Goal: Find specific page/section: Find specific page/section

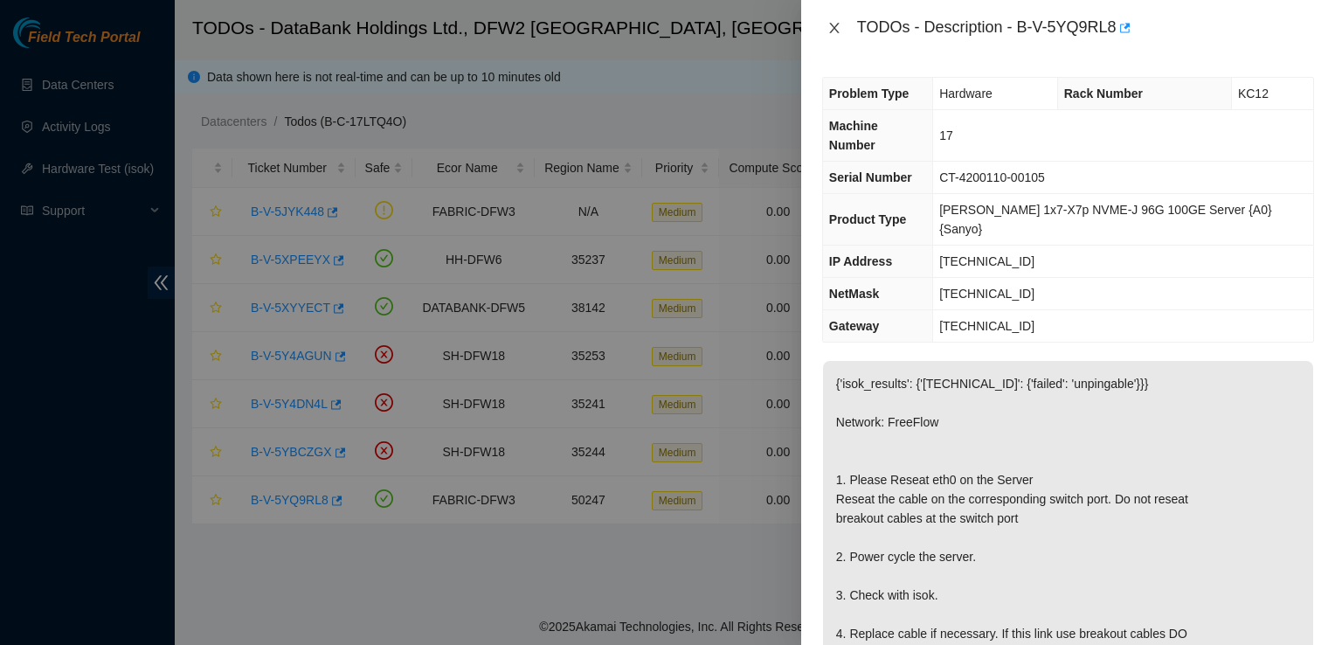
click at [837, 35] on button "Close" at bounding box center [834, 28] width 24 height 17
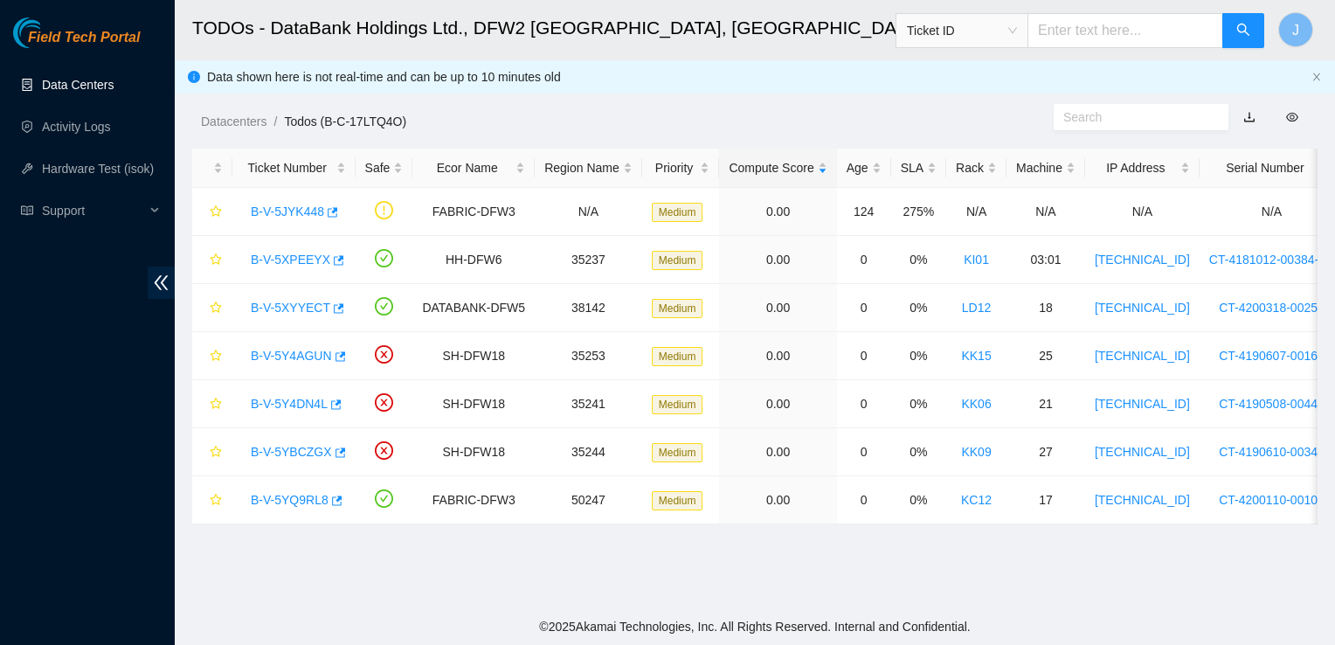
click at [101, 80] on link "Data Centers" at bounding box center [78, 85] width 72 height 14
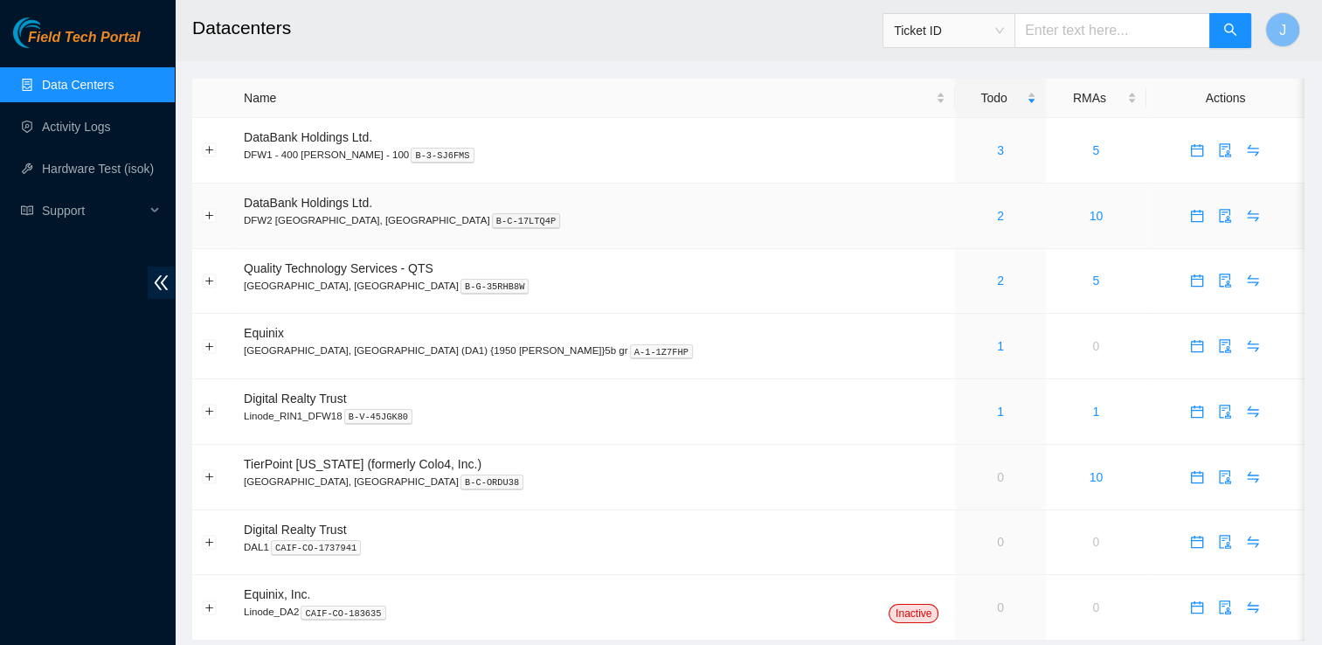
click at [965, 219] on div "2" at bounding box center [1000, 215] width 71 height 19
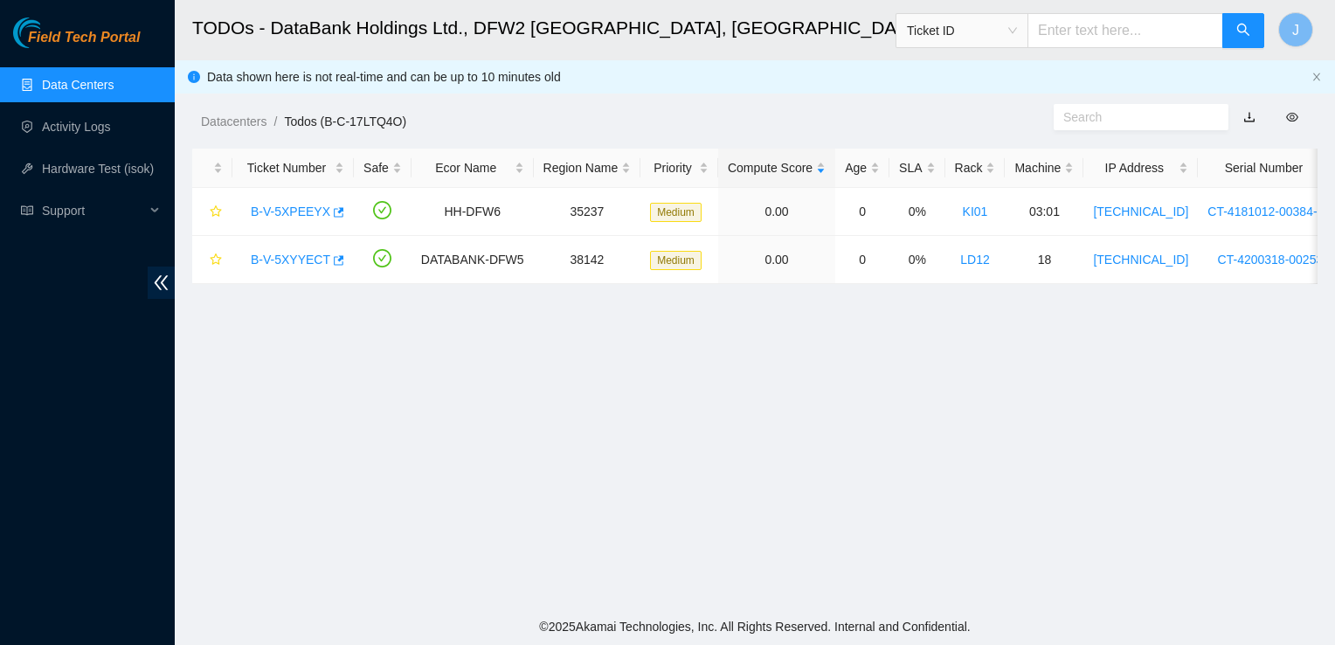
click at [114, 88] on link "Data Centers" at bounding box center [78, 85] width 72 height 14
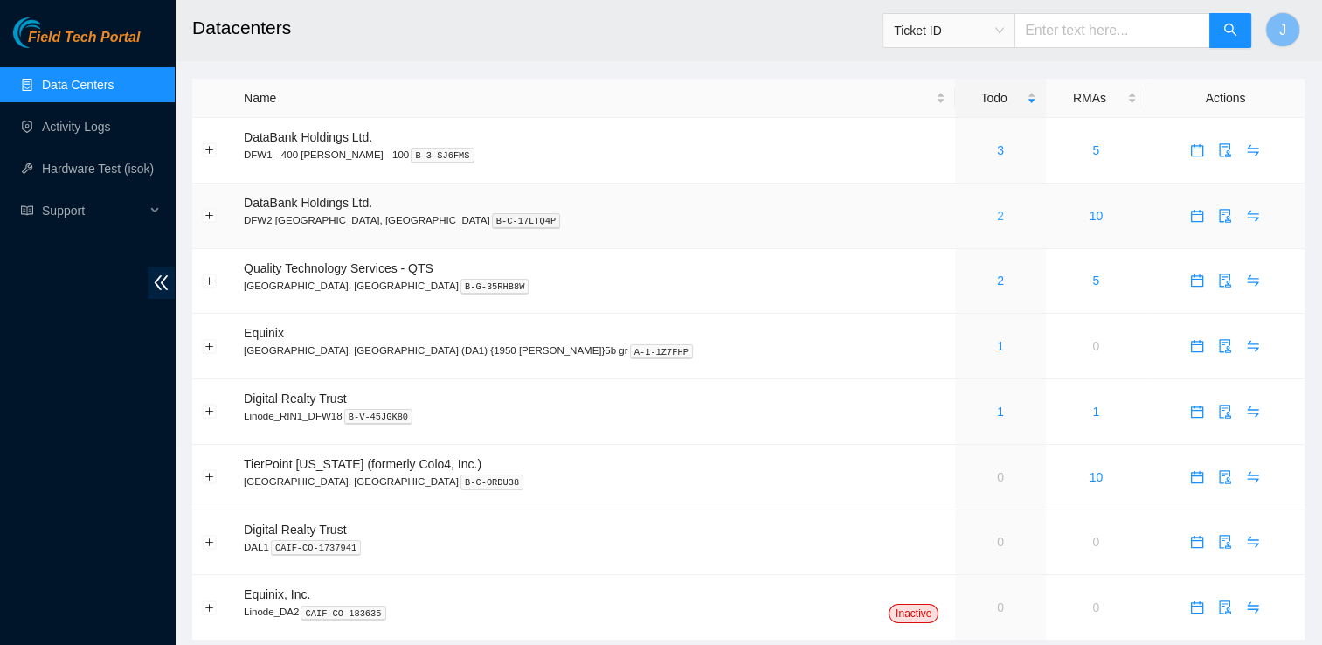
click at [997, 215] on link "2" at bounding box center [1000, 216] width 7 height 14
